Goal: Transaction & Acquisition: Book appointment/travel/reservation

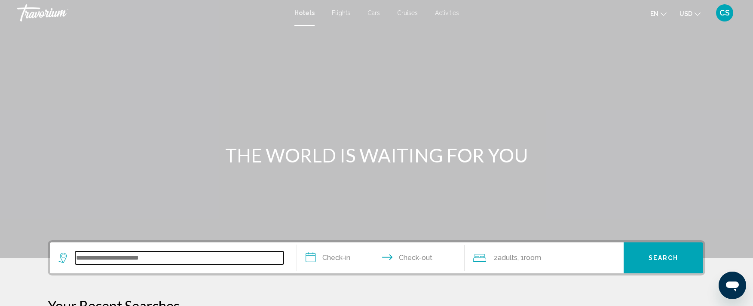
click at [132, 252] on input "Search widget" at bounding box center [179, 257] width 208 height 13
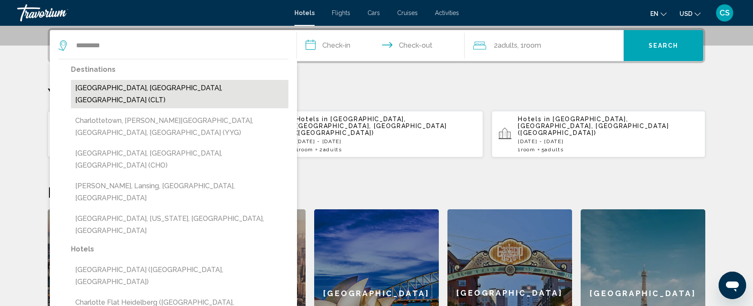
click at [114, 92] on button "[GEOGRAPHIC_DATA], [GEOGRAPHIC_DATA], [GEOGRAPHIC_DATA] (CLT)" at bounding box center [180, 94] width 218 height 28
type input "**********"
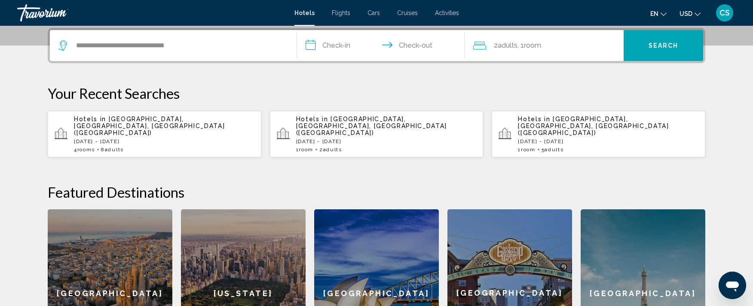
click at [343, 42] on input "**********" at bounding box center [382, 47] width 171 height 34
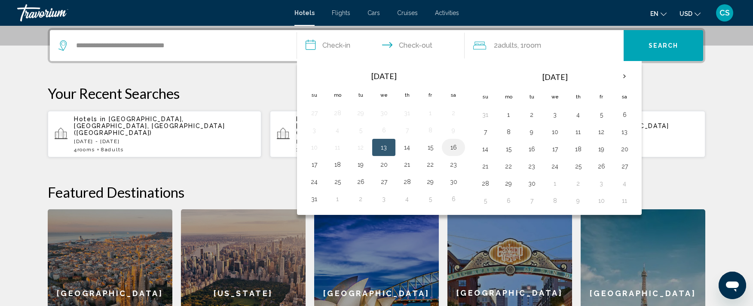
click at [454, 148] on button "16" at bounding box center [454, 147] width 14 height 12
click at [311, 164] on button "17" at bounding box center [314, 165] width 14 height 12
type input "**********"
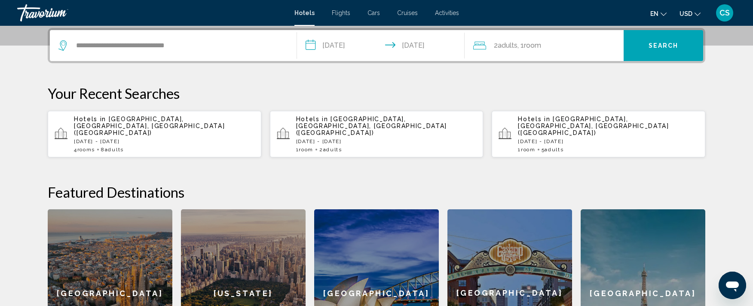
scroll to position [0, 0]
click at [650, 43] on span "Search" at bounding box center [664, 46] width 30 height 7
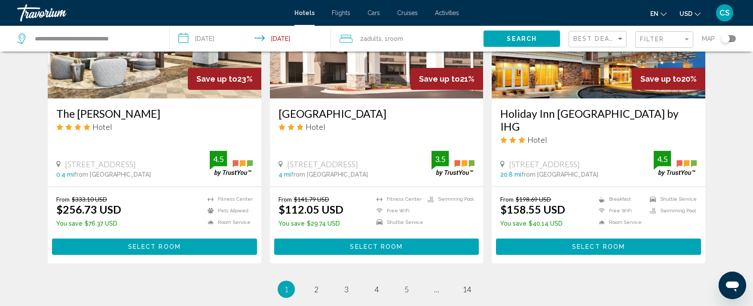
scroll to position [1083, 0]
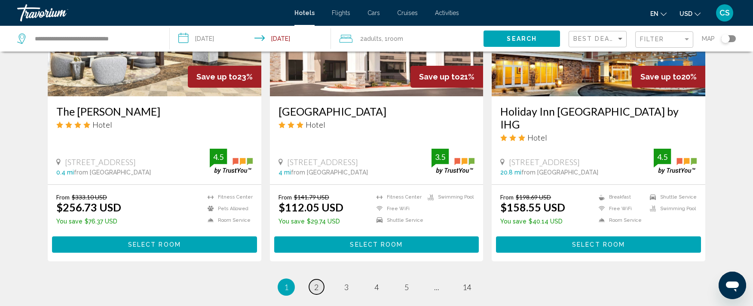
click at [313, 279] on link "page 2" at bounding box center [316, 286] width 15 height 15
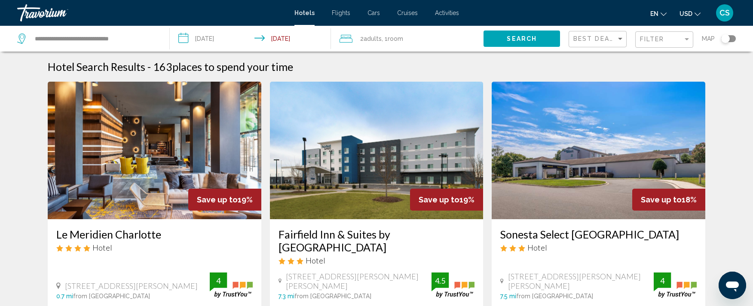
click at [227, 38] on input "**********" at bounding box center [252, 40] width 165 height 28
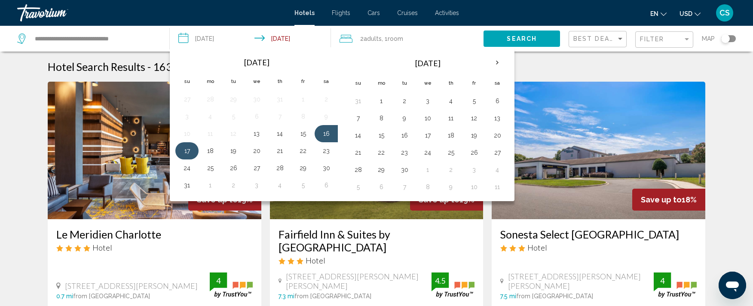
click at [190, 147] on button "17" at bounding box center [187, 151] width 14 height 12
click at [209, 153] on button "18" at bounding box center [210, 151] width 14 height 12
type input "**********"
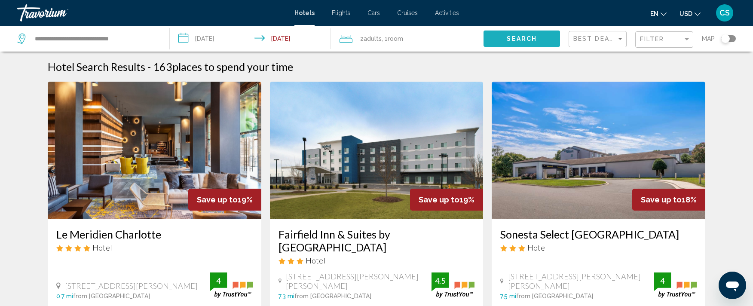
click at [515, 37] on span "Search" at bounding box center [522, 39] width 30 height 7
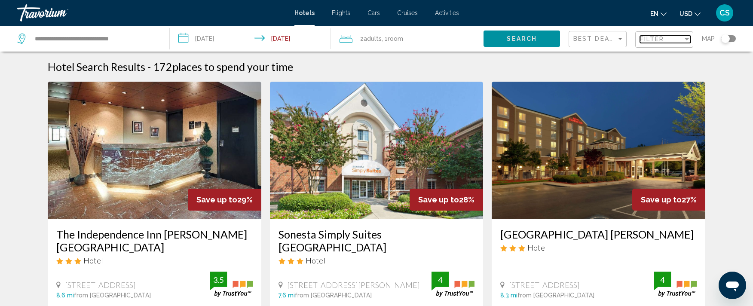
click at [664, 40] on span "Filter" at bounding box center [652, 39] width 25 height 7
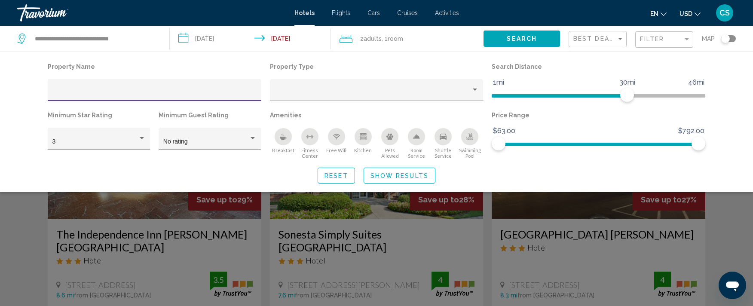
click at [70, 89] on div "Hotel Filters" at bounding box center [154, 93] width 205 height 18
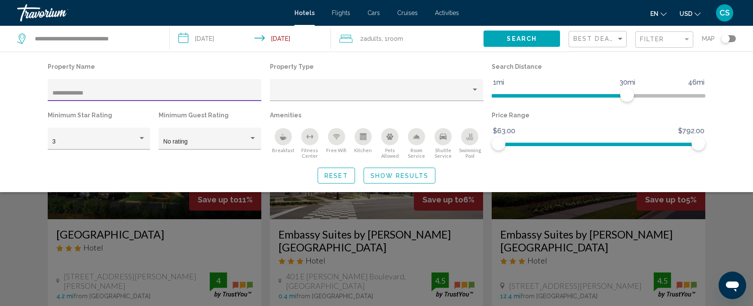
type input "**********"
click at [510, 41] on span "Search" at bounding box center [522, 39] width 30 height 7
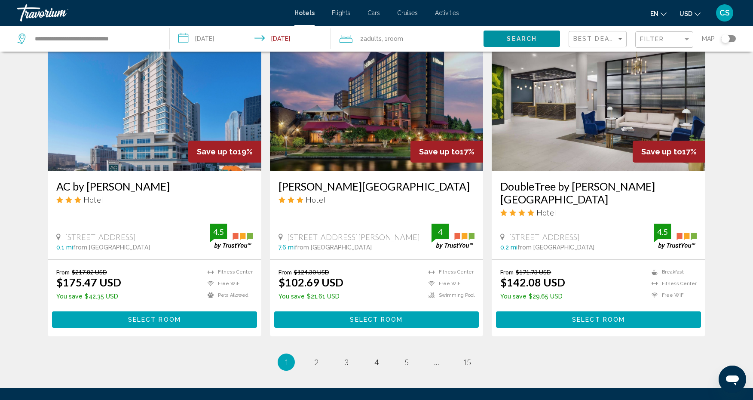
scroll to position [1013, 0]
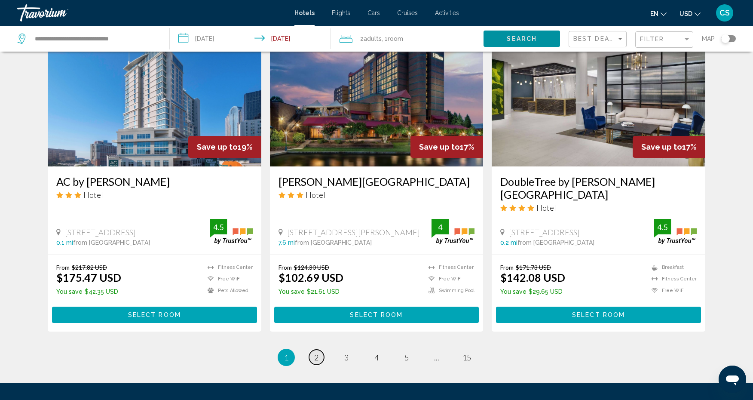
click at [316, 306] on span "2" at bounding box center [316, 356] width 4 height 9
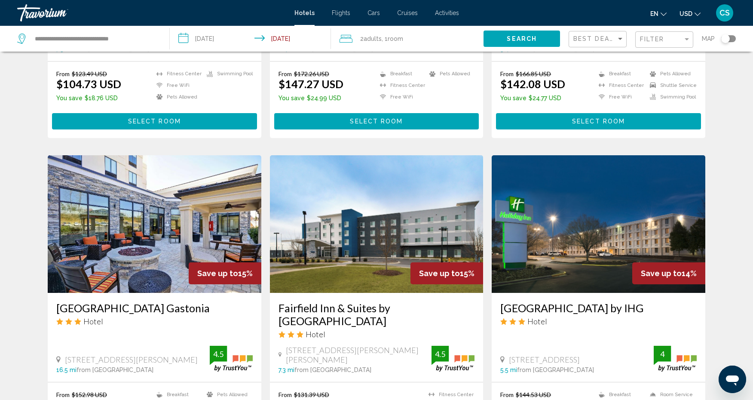
scroll to position [591, 0]
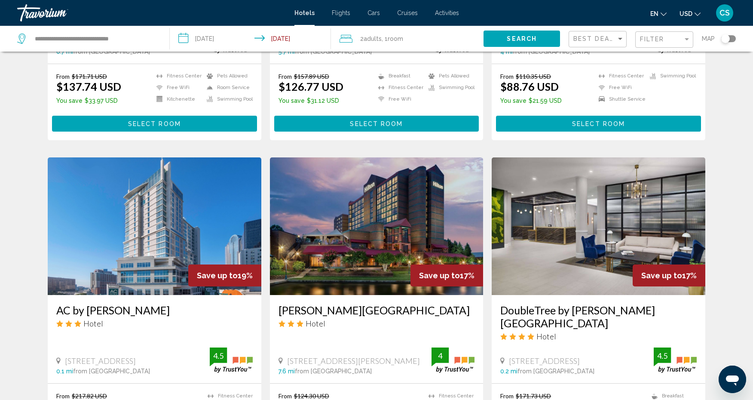
scroll to position [989, 0]
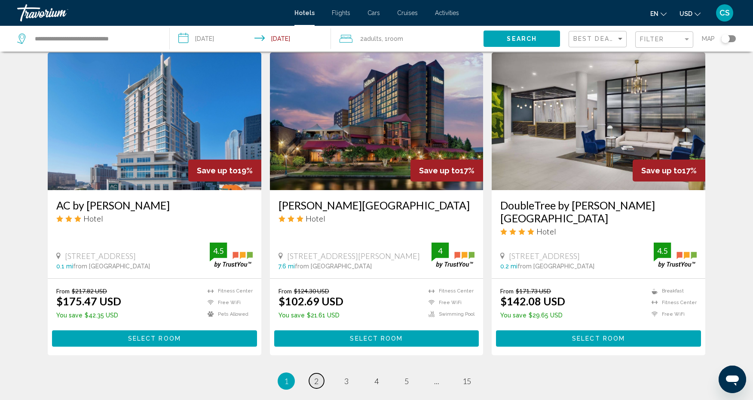
click at [313, 306] on link "page 2" at bounding box center [316, 380] width 15 height 15
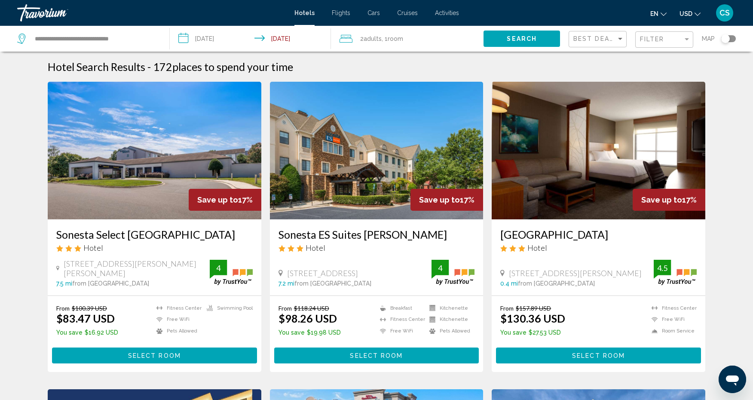
scroll to position [1100, 0]
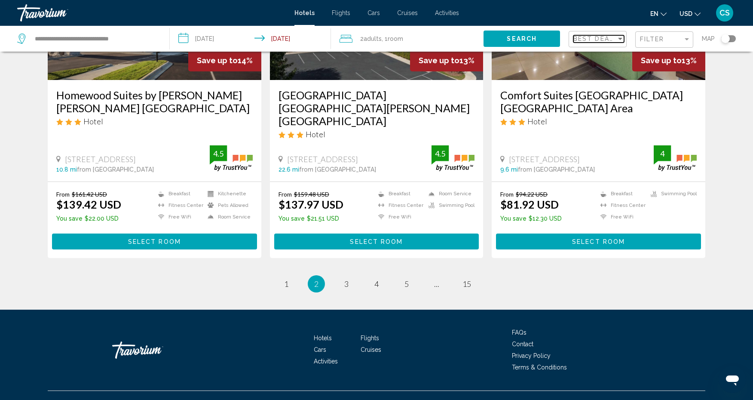
click at [618, 38] on div "Sort by" at bounding box center [620, 39] width 4 height 2
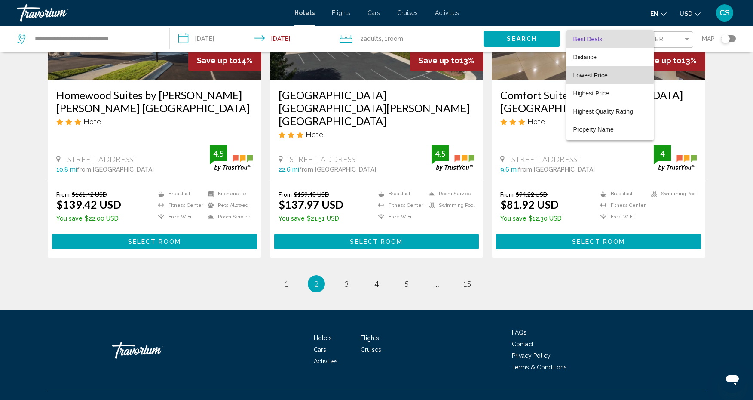
click at [606, 72] on span "Lowest Price" at bounding box center [590, 75] width 34 height 7
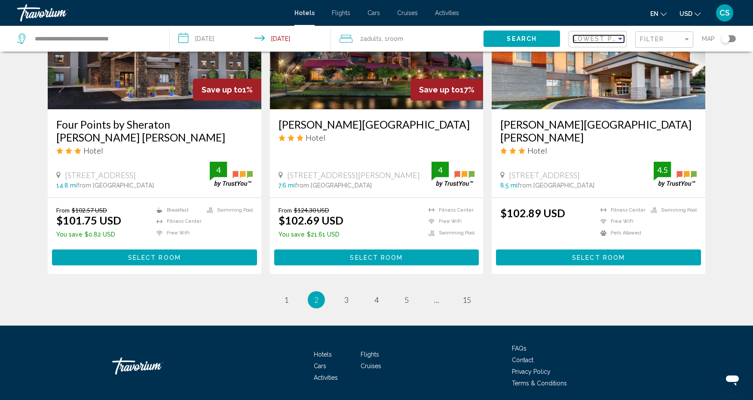
scroll to position [1076, 0]
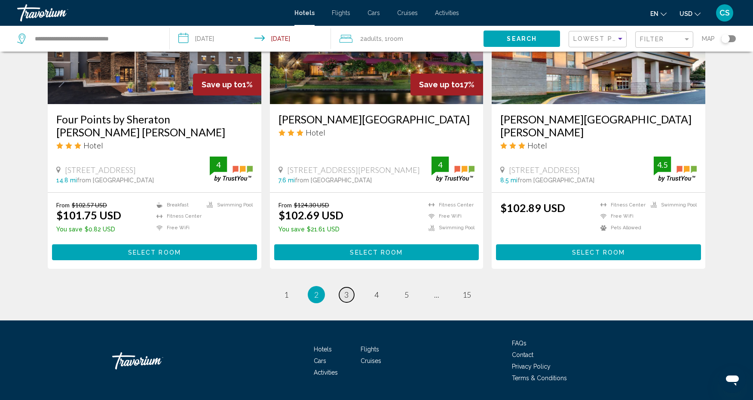
click at [348, 290] on span "3" at bounding box center [346, 294] width 4 height 9
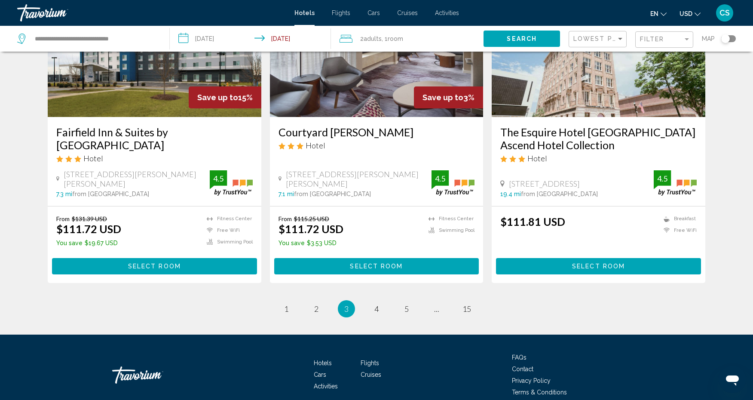
scroll to position [1065, 0]
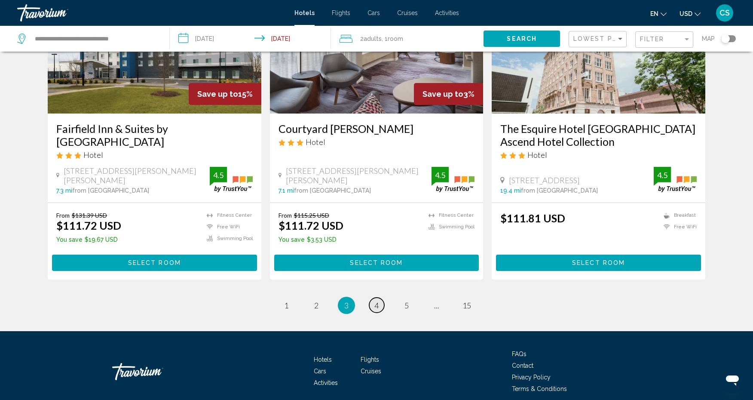
click at [376, 301] on span "4" at bounding box center [376, 304] width 4 height 9
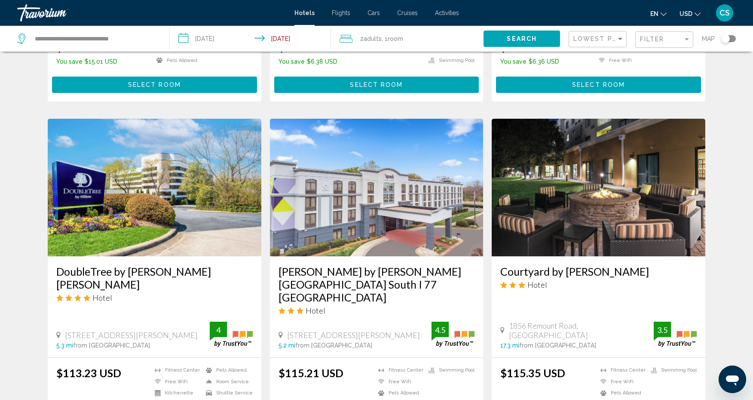
scroll to position [294, 0]
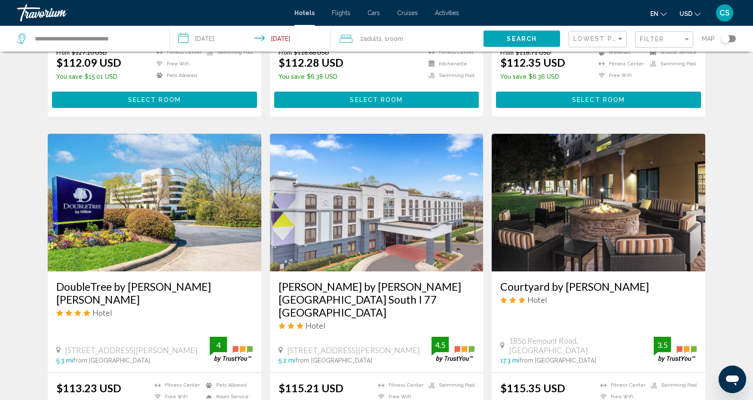
click at [730, 15] on div "CS" at bounding box center [724, 12] width 17 height 17
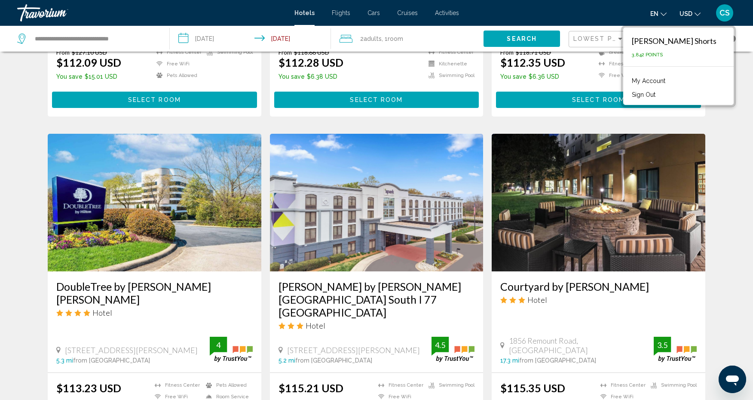
click at [660, 94] on button "Sign Out" at bounding box center [644, 94] width 32 height 11
